Goal: Navigation & Orientation: Find specific page/section

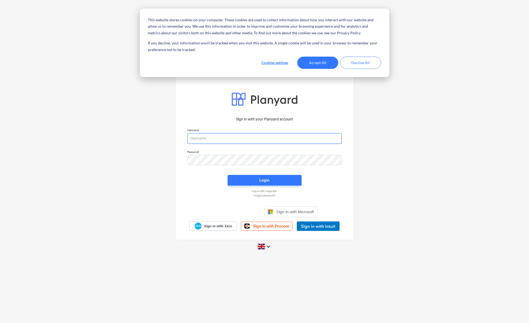
type input "[PERSON_NAME][EMAIL_ADDRESS][DOMAIN_NAME]"
click at [316, 67] on button "Accept All" at bounding box center [318, 63] width 41 height 12
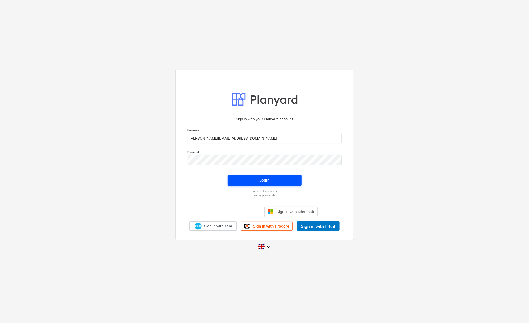
click at [278, 176] on button "Login" at bounding box center [265, 180] width 74 height 11
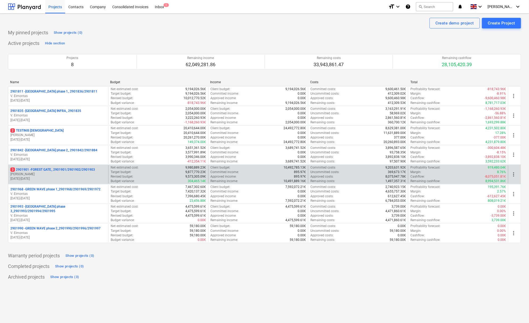
click at [64, 170] on p "3 2901901 - FOREST GATE_ 2901901/2901902/2901903" at bounding box center [52, 170] width 85 height 5
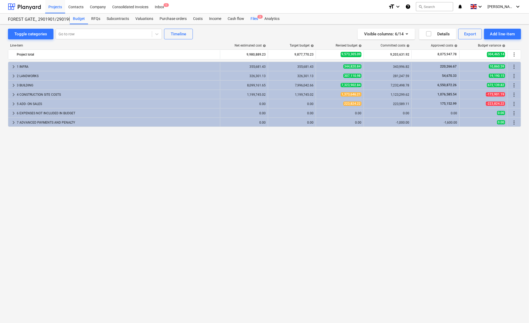
click at [254, 18] on div "Files 3" at bounding box center [255, 19] width 14 height 11
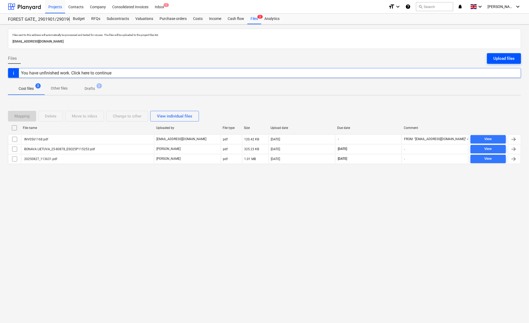
click at [508, 55] on button "Upload files" at bounding box center [504, 58] width 34 height 11
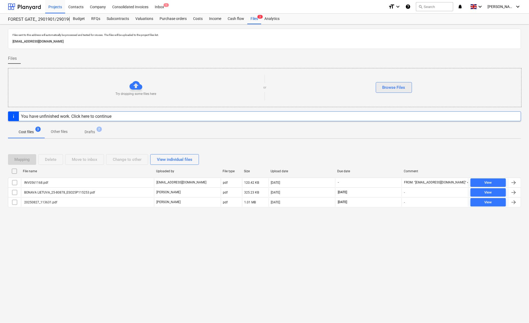
click at [397, 88] on div "Browse Files" at bounding box center [394, 87] width 23 height 7
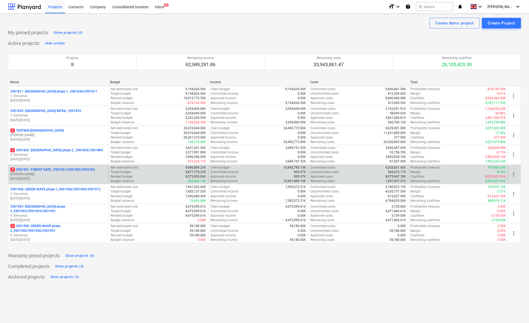
click at [52, 169] on p "7 2901901 - FOREST GATE_ 2901901/2901902/2901903" at bounding box center [52, 170] width 85 height 5
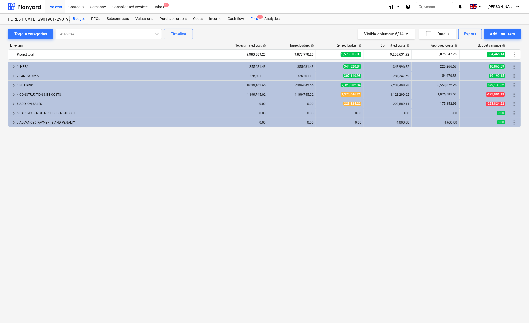
click at [253, 19] on div "Files 7" at bounding box center [255, 19] width 14 height 11
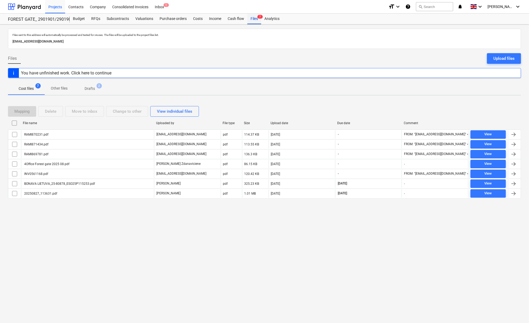
click at [255, 18] on div "Files 7" at bounding box center [255, 19] width 14 height 11
click at [77, 6] on div "Contacts" at bounding box center [76, 7] width 22 height 14
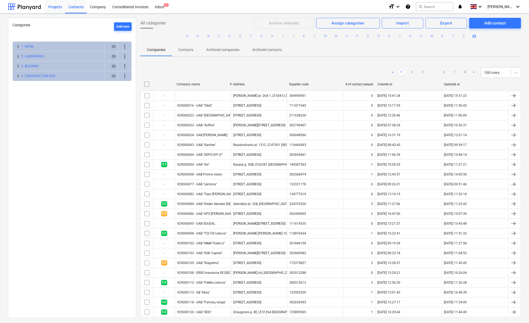
click at [55, 7] on div "Projects" at bounding box center [55, 7] width 20 height 14
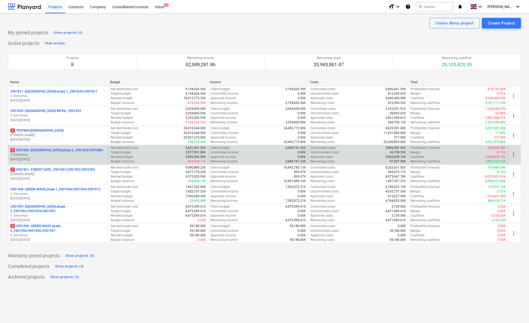
click at [50, 150] on p "2 2901842 - [GEOGRAPHIC_DATA] phase 2_ 2901842/2901884" at bounding box center [56, 150] width 93 height 5
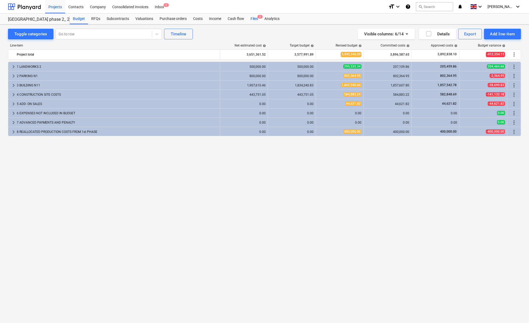
click at [258, 18] on span "2" at bounding box center [260, 17] width 5 height 4
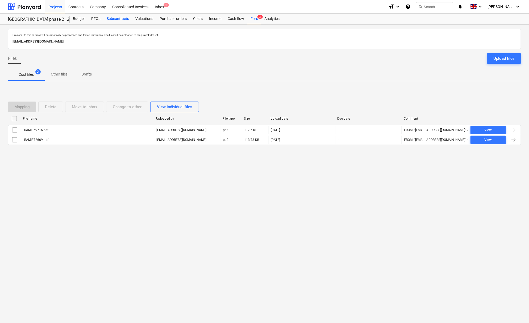
click at [116, 18] on div "Subcontracts" at bounding box center [118, 19] width 29 height 11
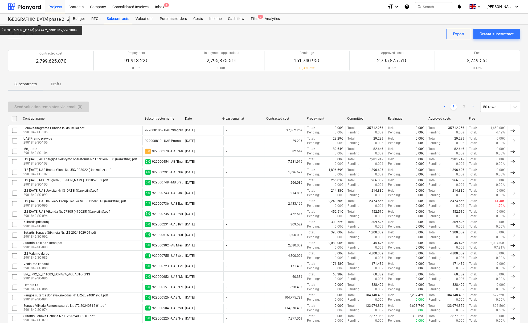
click at [33, 19] on div "[GEOGRAPHIC_DATA] phase 2_ 2901842/2901884" at bounding box center [35, 20] width 55 height 6
click at [76, 6] on div "Contacts" at bounding box center [76, 7] width 22 height 14
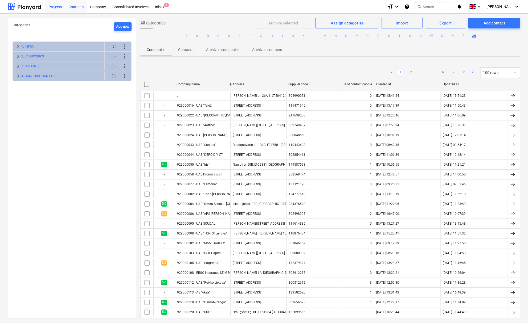
click at [56, 8] on div "Projects" at bounding box center [55, 7] width 20 height 14
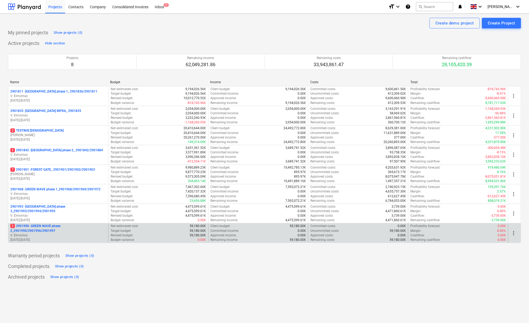
click at [72, 229] on p "2 2901990 - GREEN WAVE phase 2_2901990/2901996/2901997" at bounding box center [58, 228] width 96 height 9
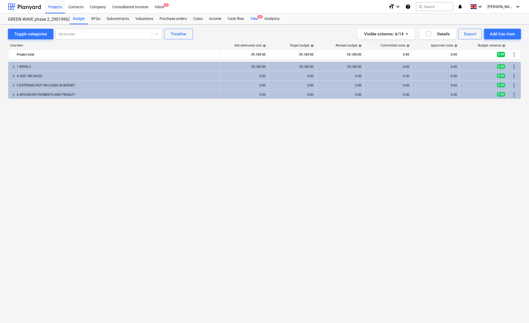
click at [254, 17] on div "Files 2" at bounding box center [255, 19] width 14 height 11
